Goal: Find specific page/section: Find specific page/section

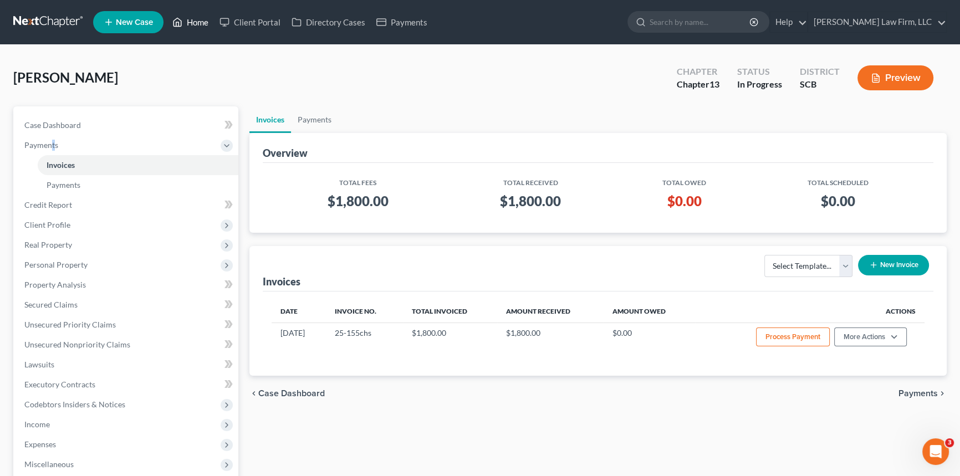
click at [200, 20] on link "Home" at bounding box center [190, 22] width 47 height 20
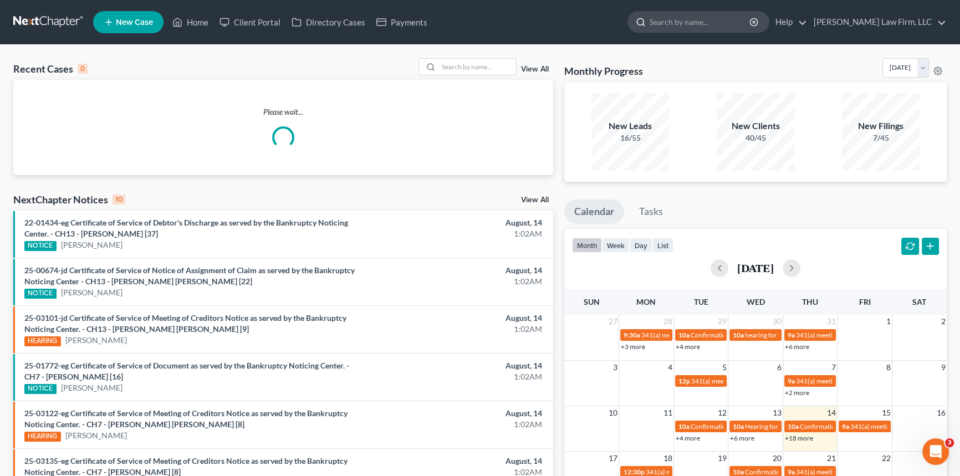
click at [685, 23] on input "search" at bounding box center [700, 22] width 101 height 21
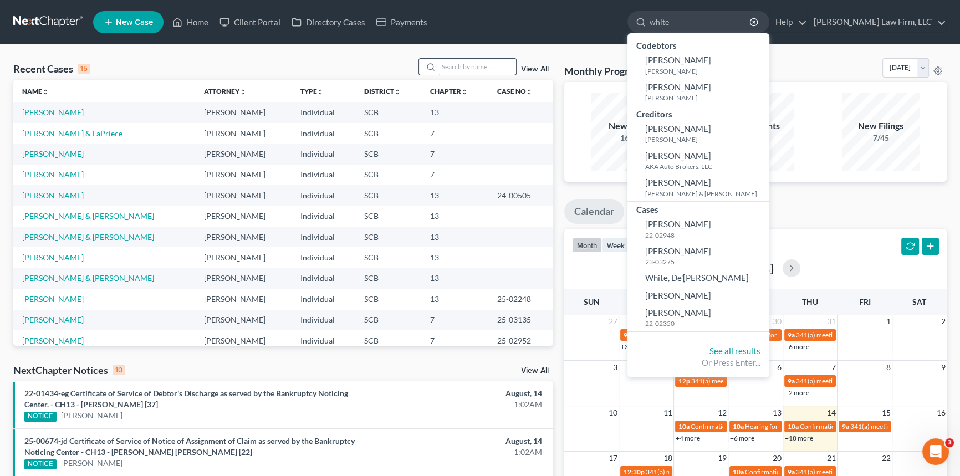
type input "white"
click at [445, 69] on input "search" at bounding box center [477, 67] width 78 height 16
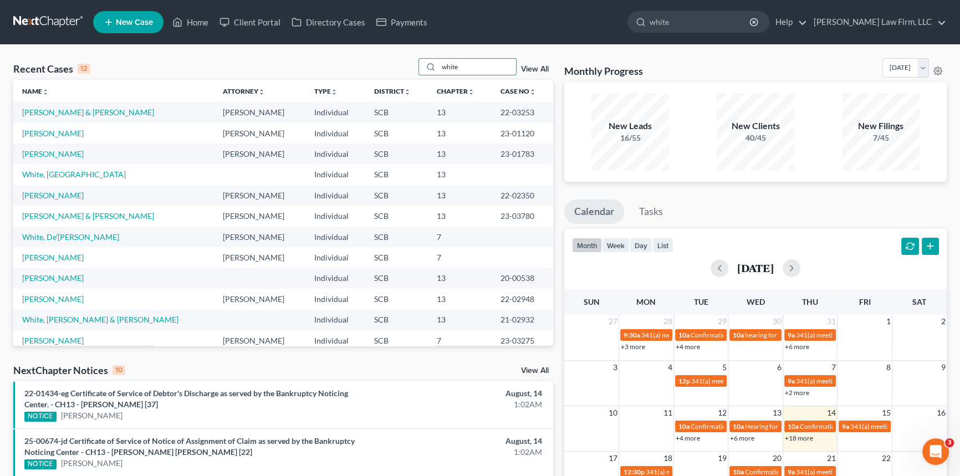
type input "white"
drag, startPoint x: 460, startPoint y: 67, endPoint x: 438, endPoint y: 70, distance: 21.8
click at [441, 69] on input "white" at bounding box center [477, 67] width 78 height 16
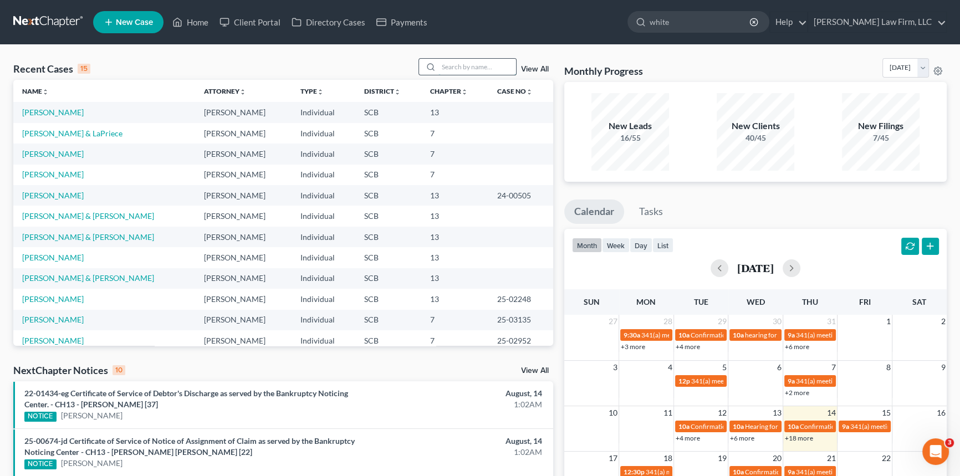
click at [448, 68] on input "search" at bounding box center [477, 67] width 78 height 16
type input "[PERSON_NAME]"
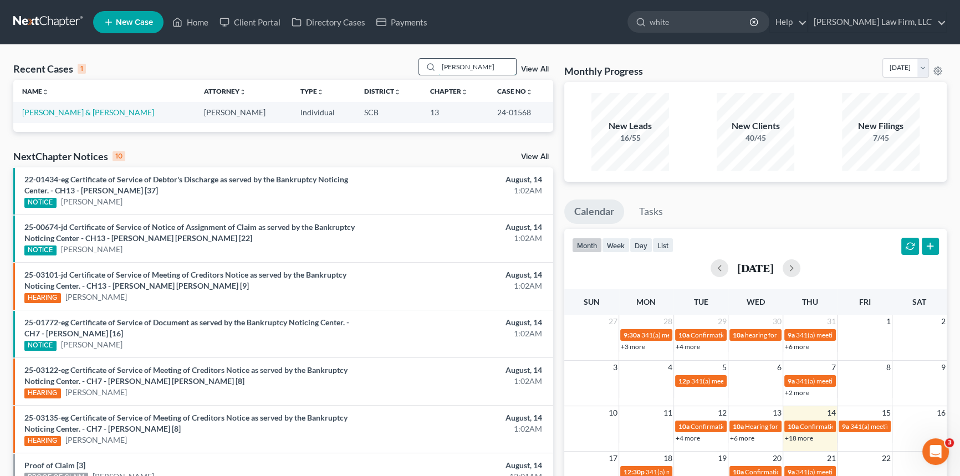
drag, startPoint x: 483, startPoint y: 67, endPoint x: 423, endPoint y: 72, distance: 59.5
click at [424, 72] on div "[PERSON_NAME]" at bounding box center [468, 66] width 99 height 17
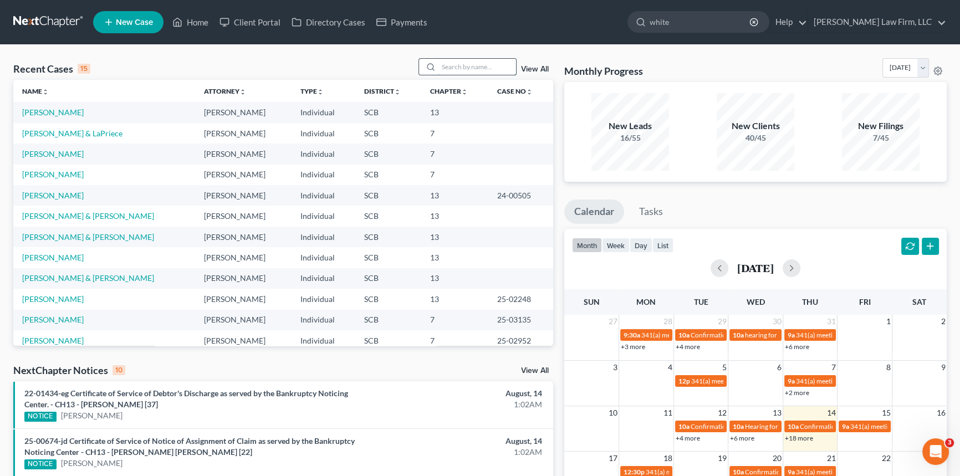
click at [439, 63] on input "search" at bounding box center [477, 67] width 78 height 16
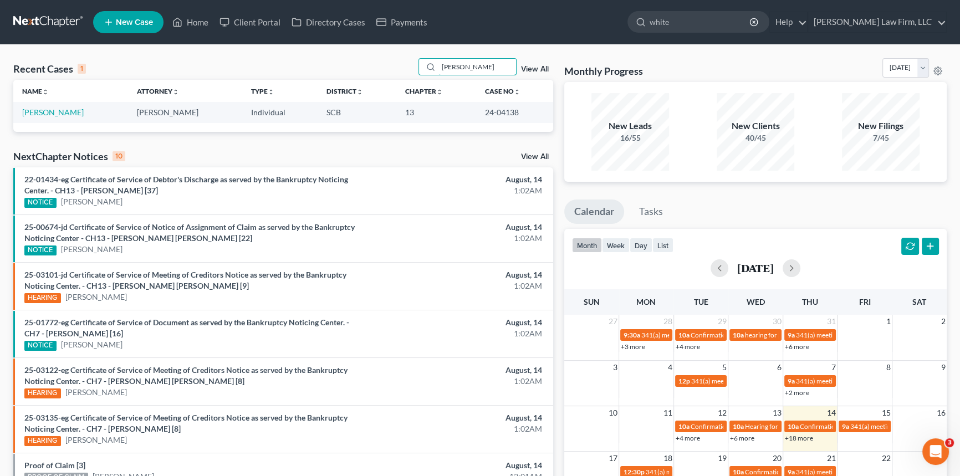
type input "[PERSON_NAME]"
